Goal: Transaction & Acquisition: Purchase product/service

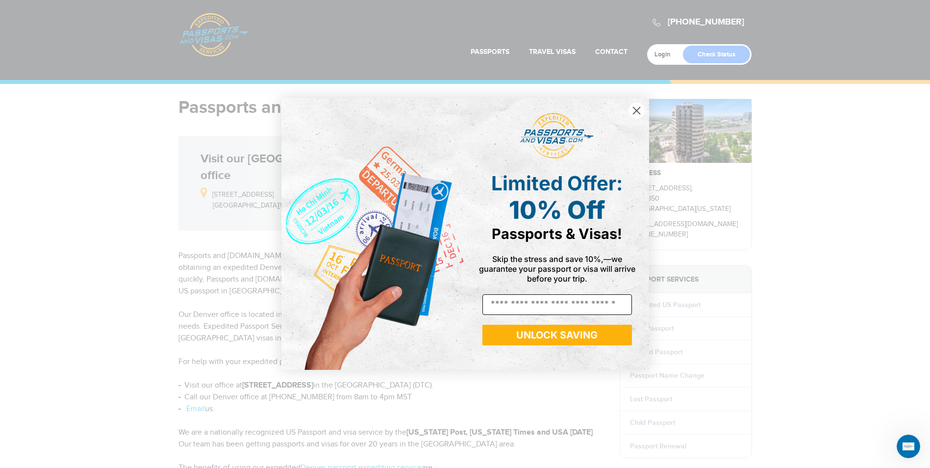
click at [580, 305] on input "Email" at bounding box center [558, 304] width 150 height 21
click at [637, 112] on icon "Close dialog" at bounding box center [636, 110] width 7 height 7
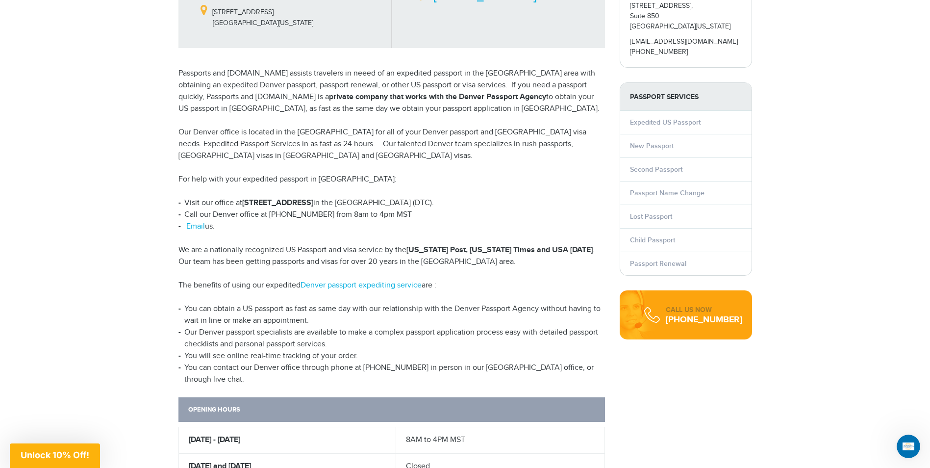
scroll to position [98, 0]
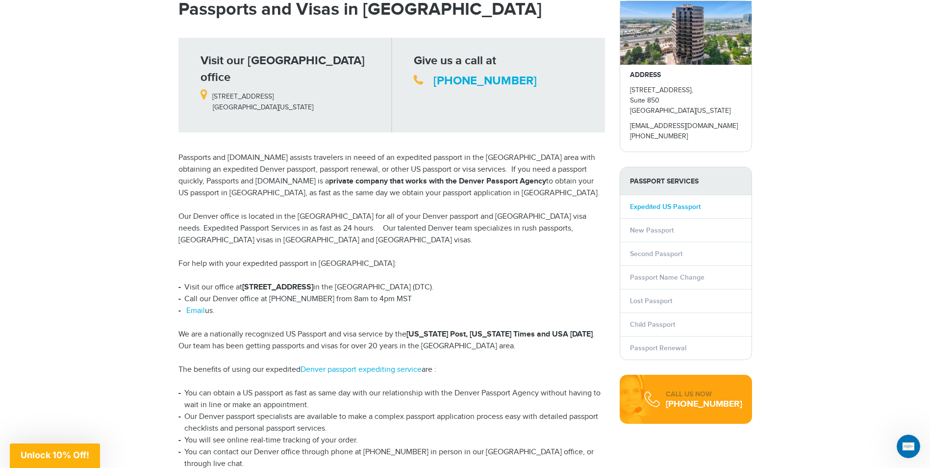
click at [655, 207] on link "Expedited US Passport" at bounding box center [665, 207] width 71 height 8
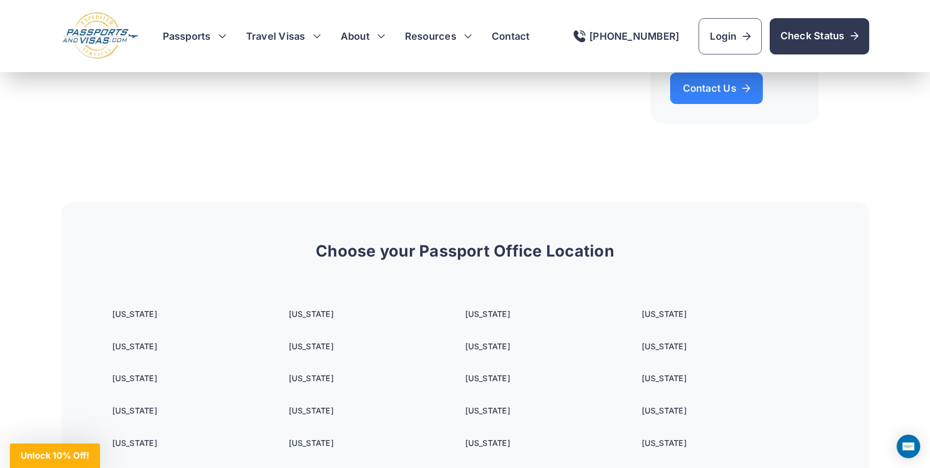
scroll to position [2746, 0]
click at [217, 33] on h3 "Passports" at bounding box center [195, 36] width 64 height 14
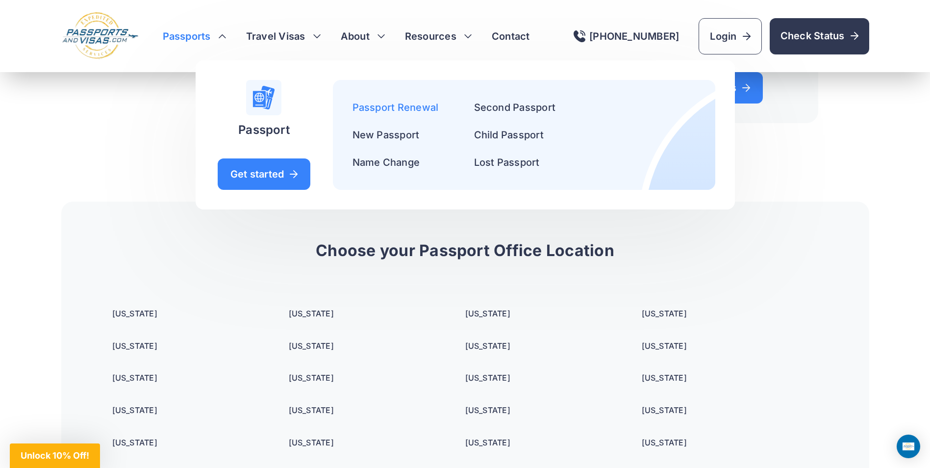
click at [370, 106] on link "Passport Renewal" at bounding box center [396, 108] width 86 height 12
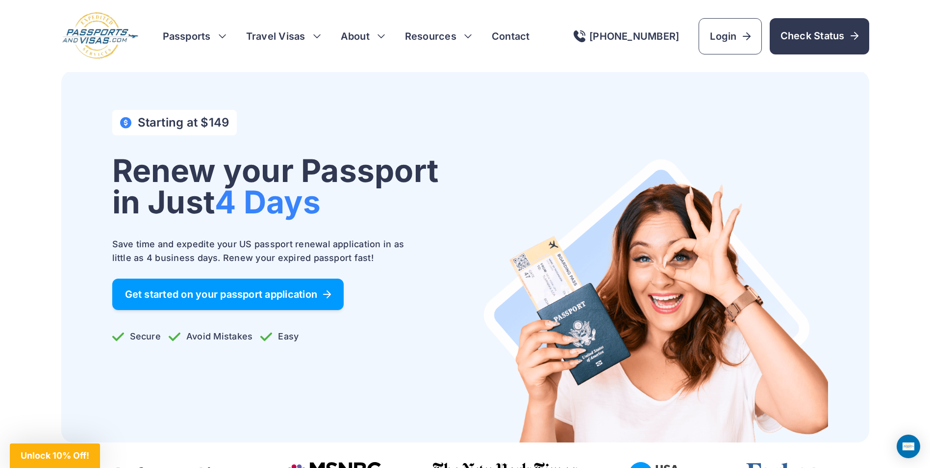
click at [239, 303] on link "Get started on your passport application" at bounding box center [228, 294] width 232 height 31
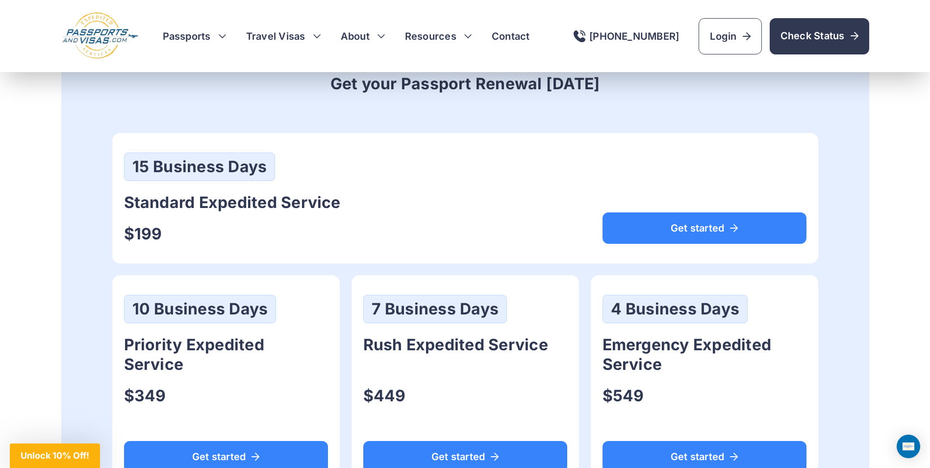
scroll to position [490, 0]
click at [115, 41] on img at bounding box center [100, 36] width 78 height 49
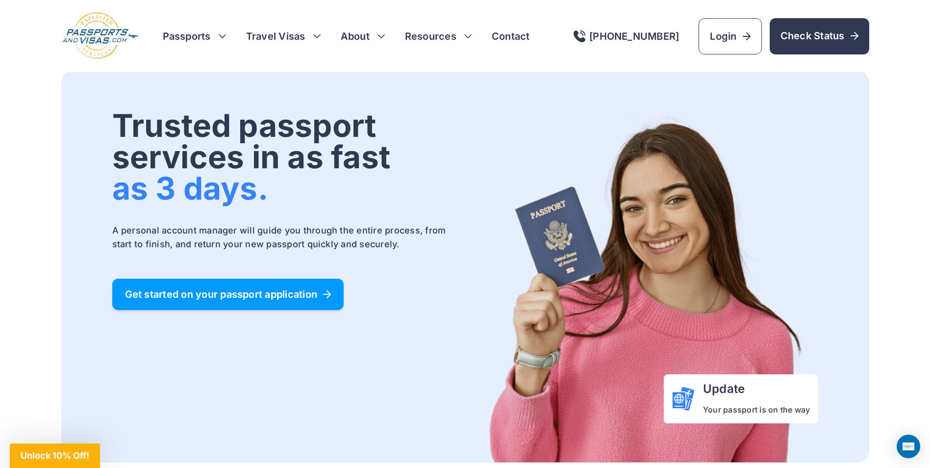
click at [251, 292] on span "Get started on your passport application" at bounding box center [228, 294] width 206 height 10
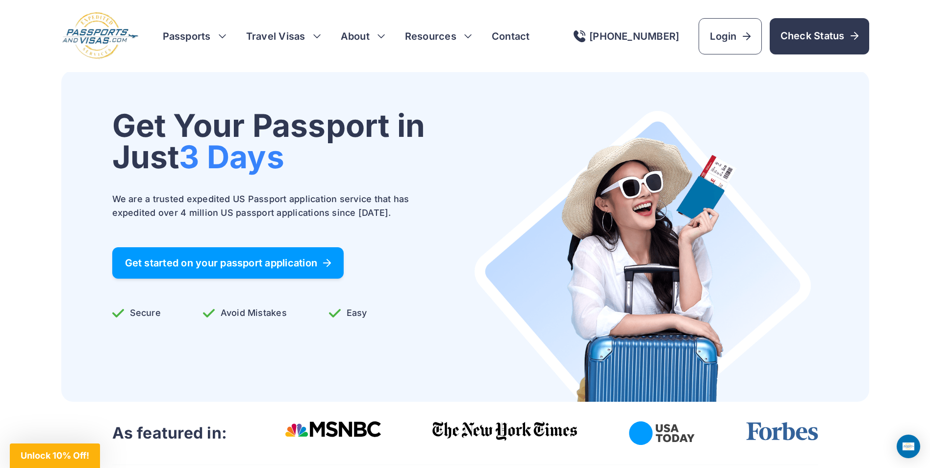
click at [304, 263] on span "Get started on your passport application" at bounding box center [228, 263] width 206 height 10
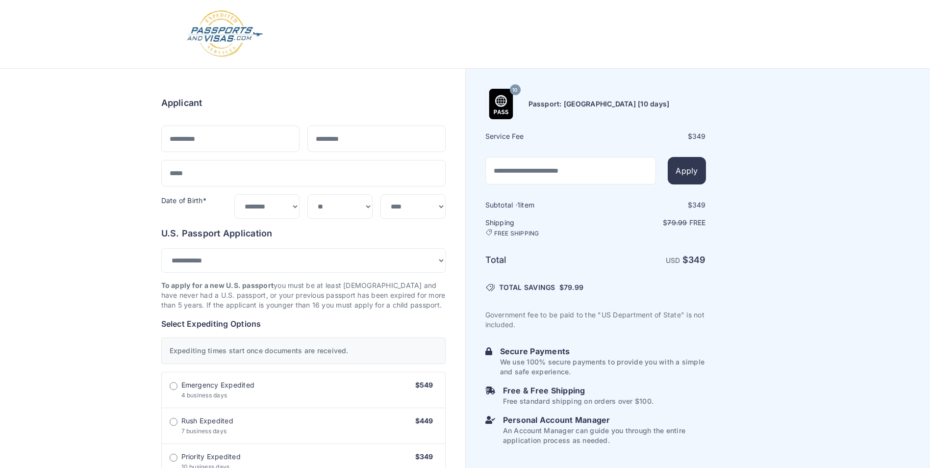
select select "**"
select select "***"
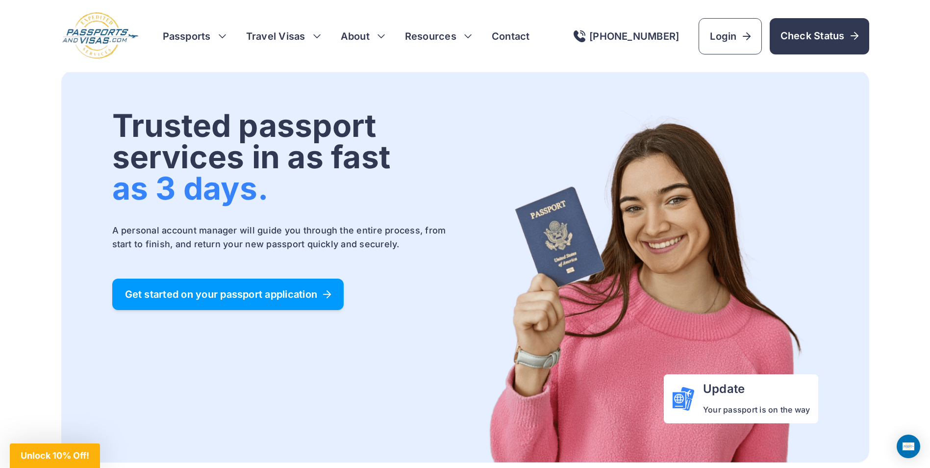
click at [270, 295] on span "Get started on your passport application" at bounding box center [228, 294] width 206 height 10
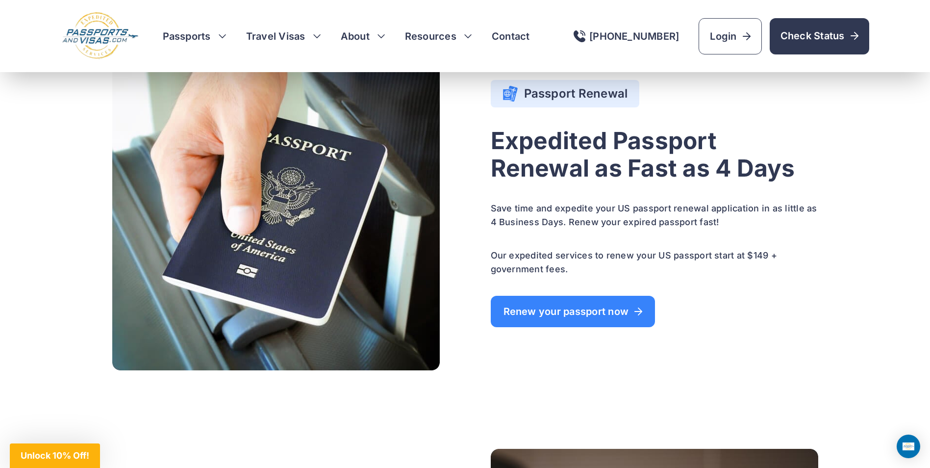
scroll to position [638, 0]
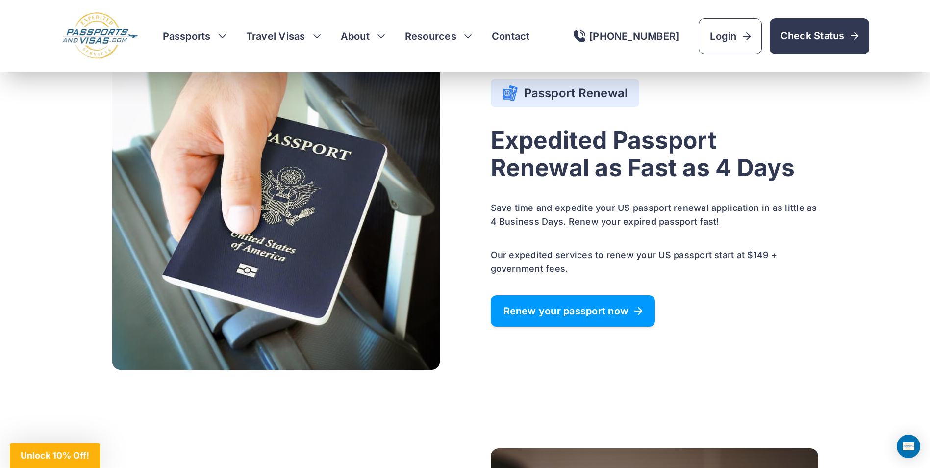
click at [591, 310] on span "Renew your passport now" at bounding box center [573, 311] width 139 height 10
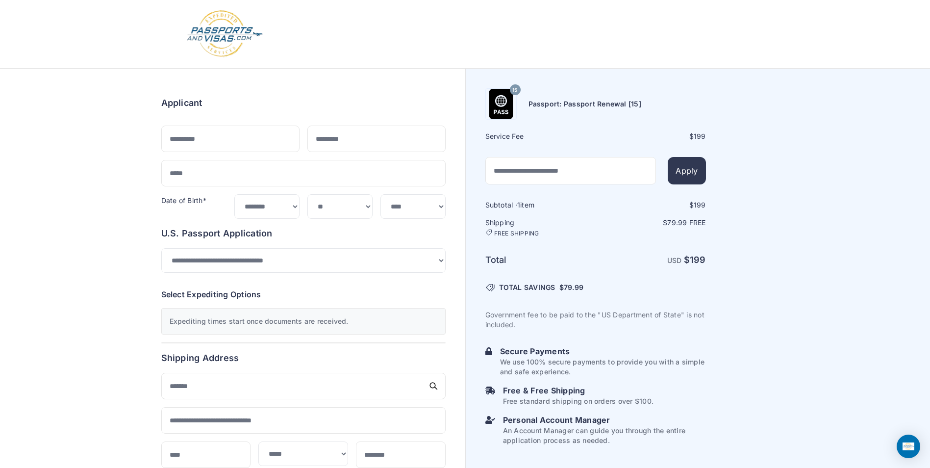
select select "**"
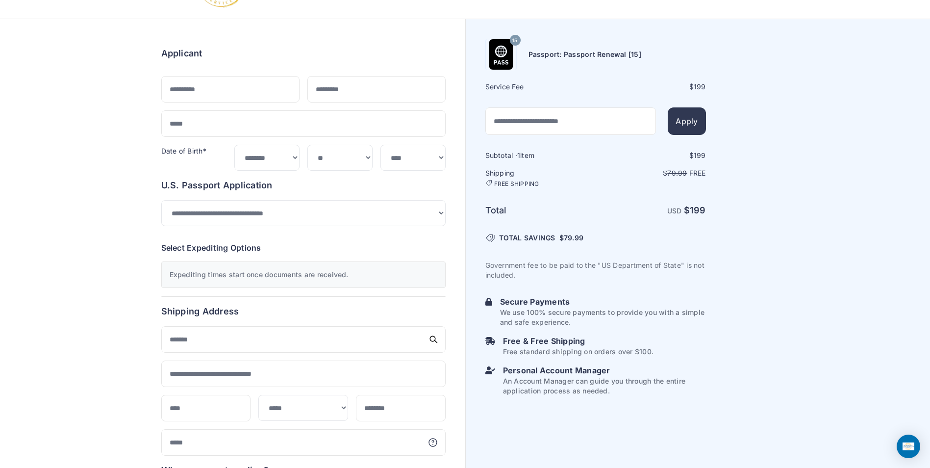
scroll to position [49, 0]
click at [729, 213] on div "15 Passport: Passport Renewal [15] Service Fee $ 199 Apply 1 $" at bounding box center [698, 369] width 465 height 698
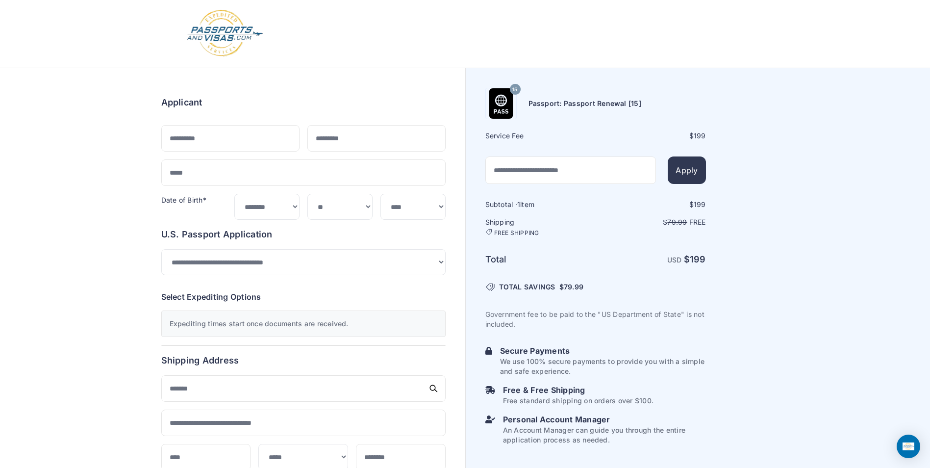
scroll to position [0, 0]
click at [767, 217] on div "15 Passport: Passport Renewal [15] Service Fee $ 199 Apply 1 $" at bounding box center [698, 418] width 465 height 698
